Goal: Transaction & Acquisition: Subscribe to service/newsletter

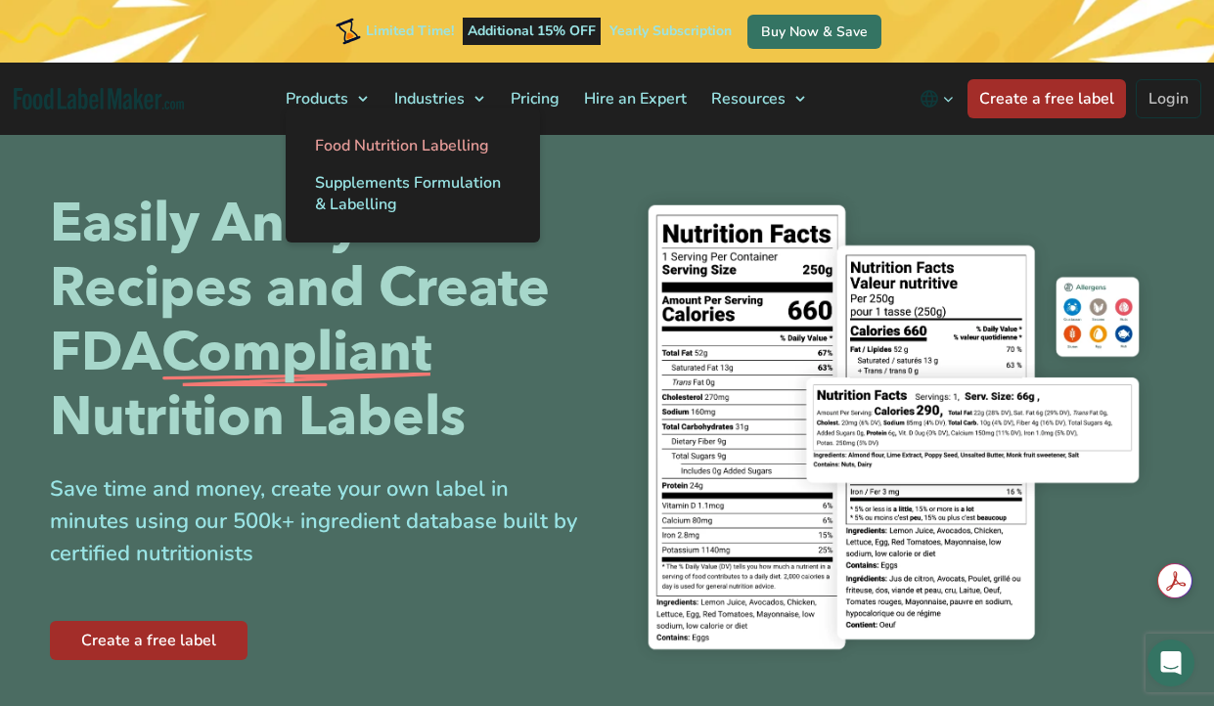
click at [334, 153] on span "Food Nutrition Labelling" at bounding box center [402, 146] width 174 height 22
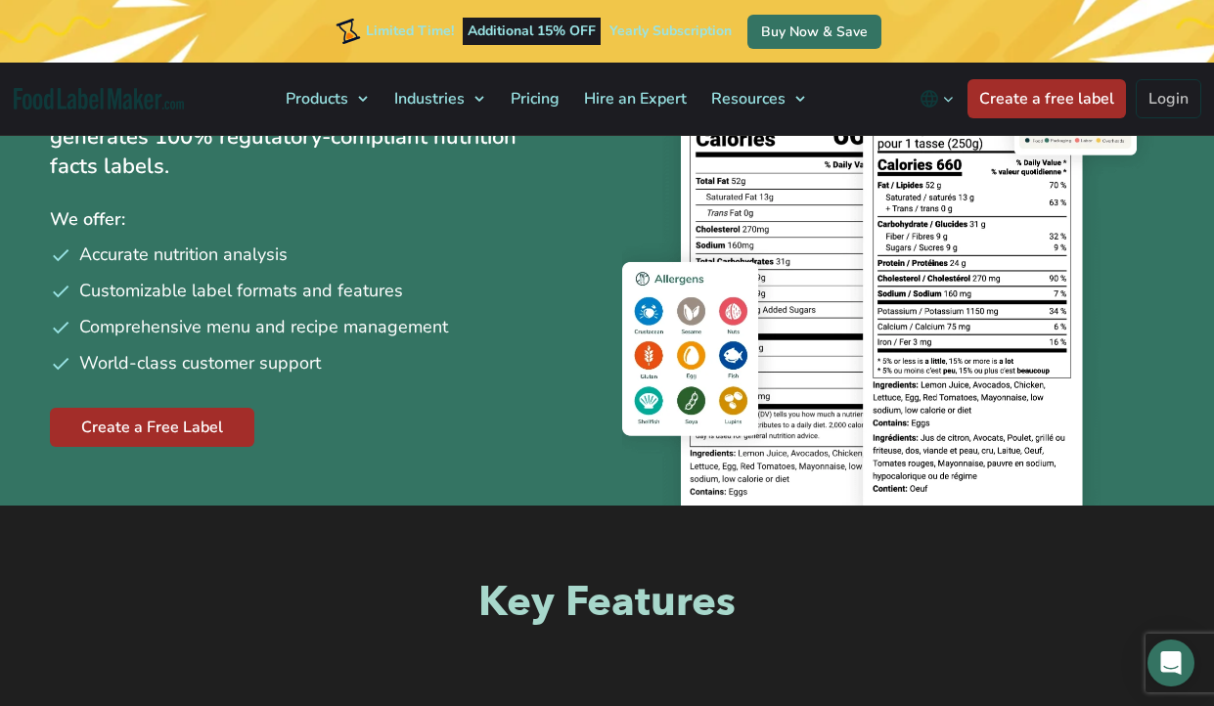
scroll to position [278, 0]
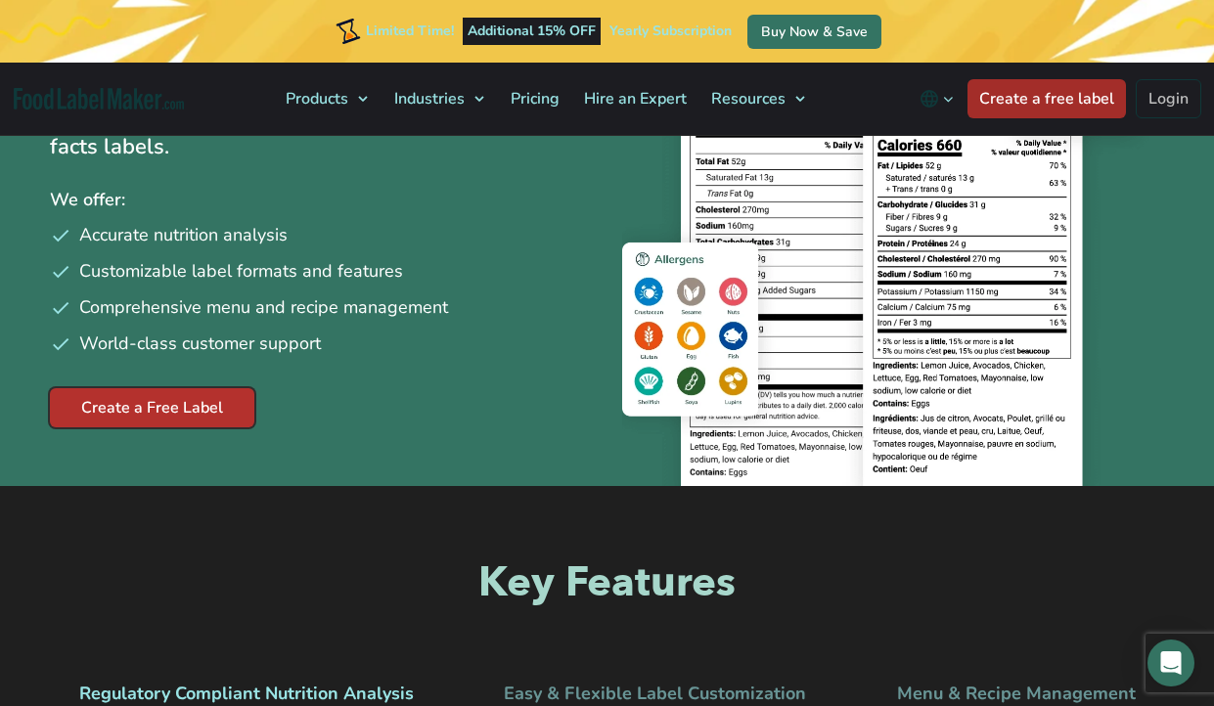
click at [189, 406] on link "Create a Free Label" at bounding box center [152, 407] width 204 height 39
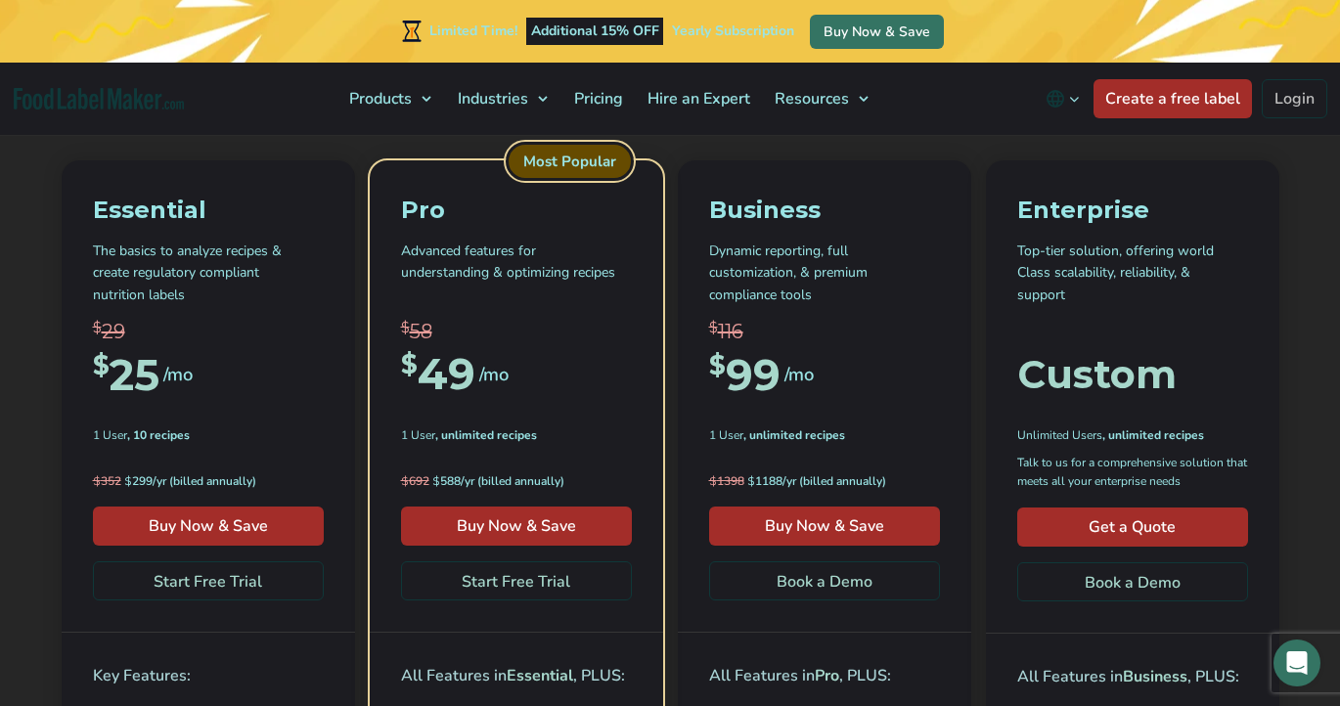
scroll to position [248, 0]
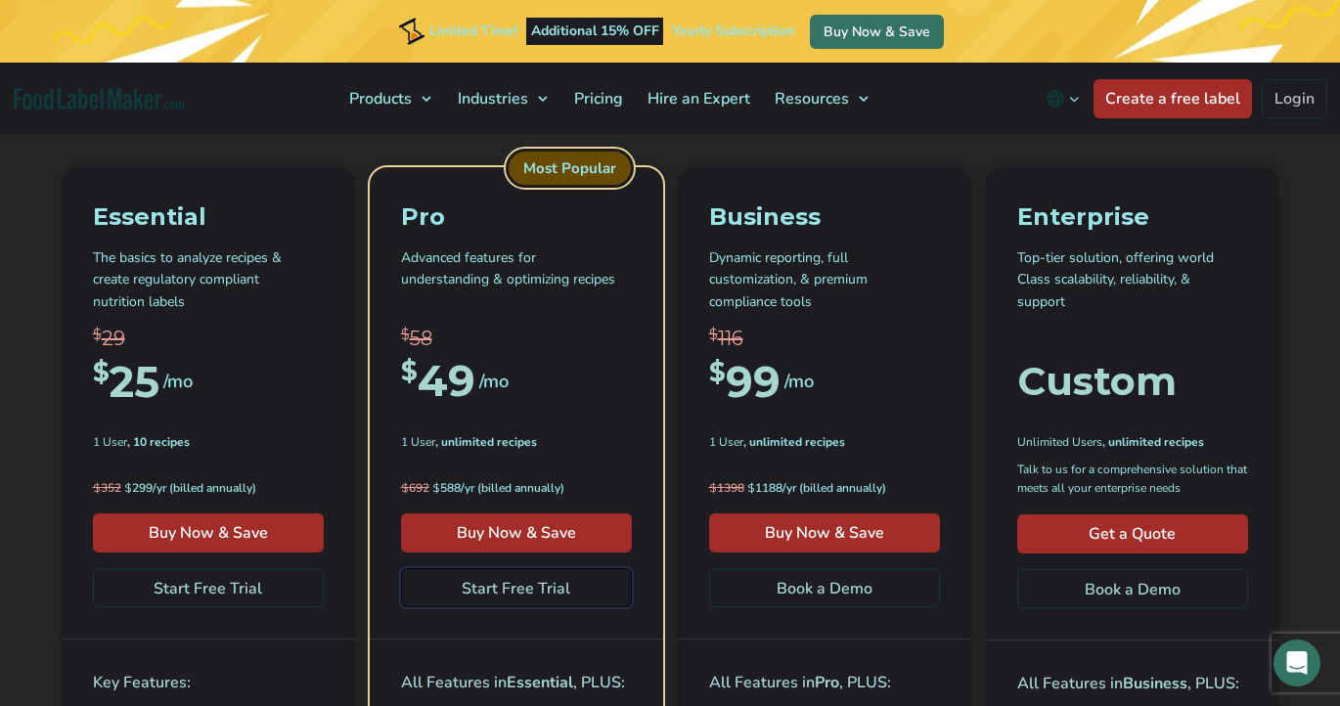
click at [488, 588] on link "Start Free Trial" at bounding box center [516, 587] width 231 height 39
